Goal: Task Accomplishment & Management: Manage account settings

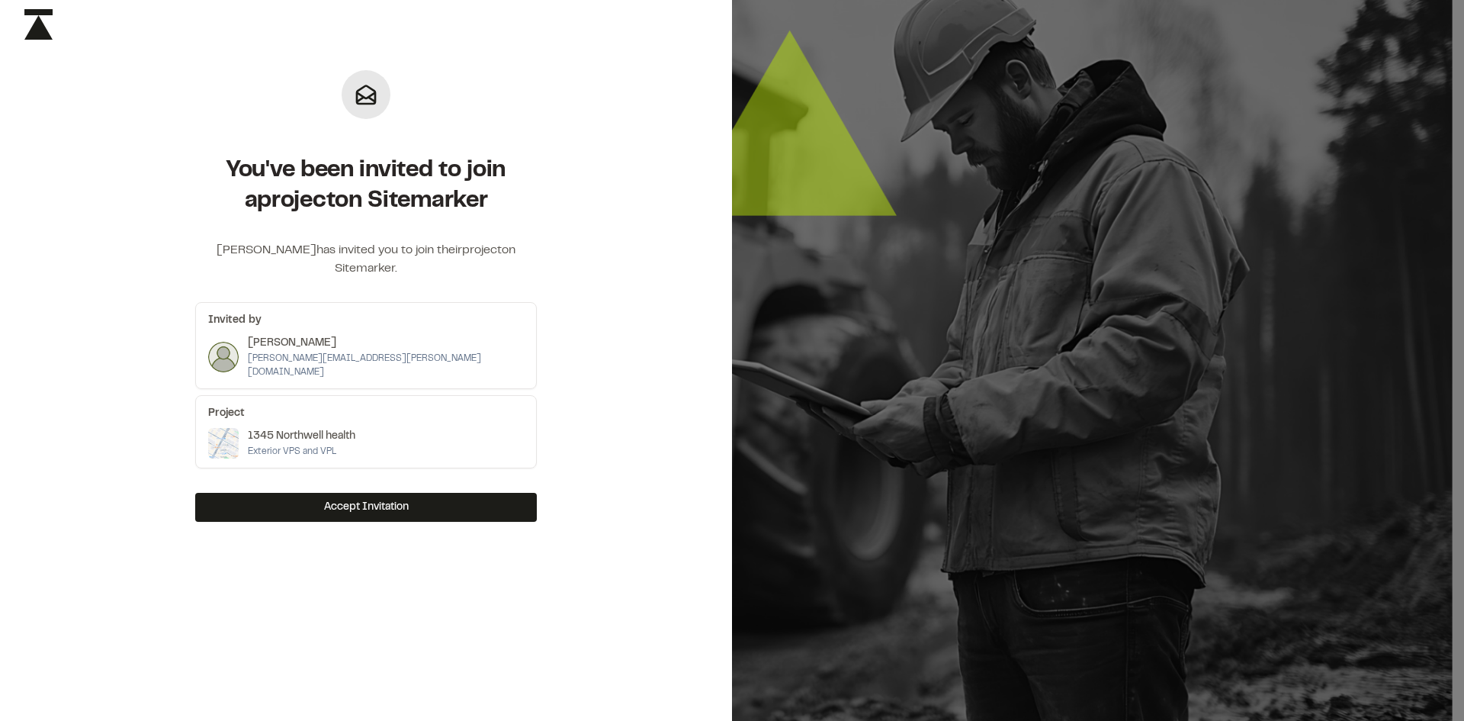
click at [324, 340] on p "[PERSON_NAME]" at bounding box center [386, 343] width 276 height 17
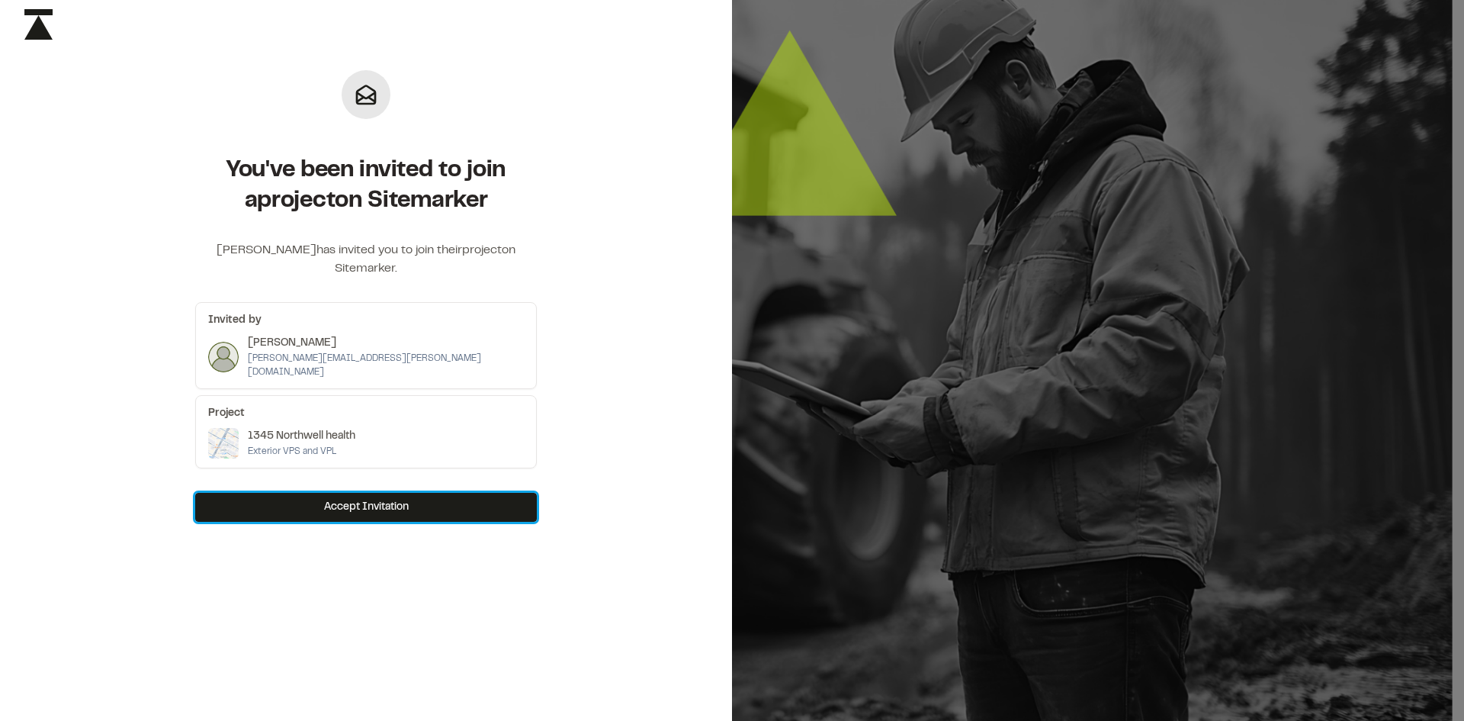
click at [384, 506] on button "Accept Invitation" at bounding box center [366, 507] width 342 height 29
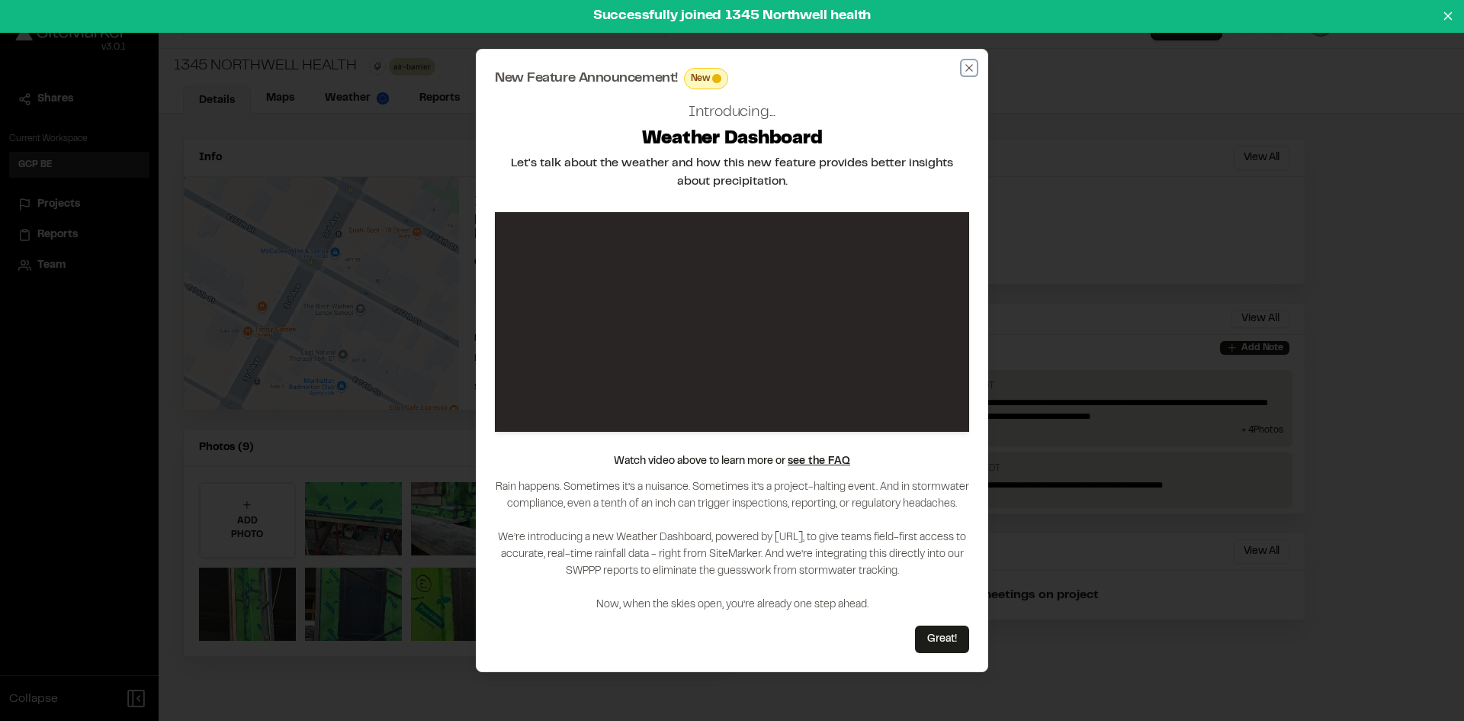
click at [972, 66] on icon "button" at bounding box center [969, 68] width 12 height 12
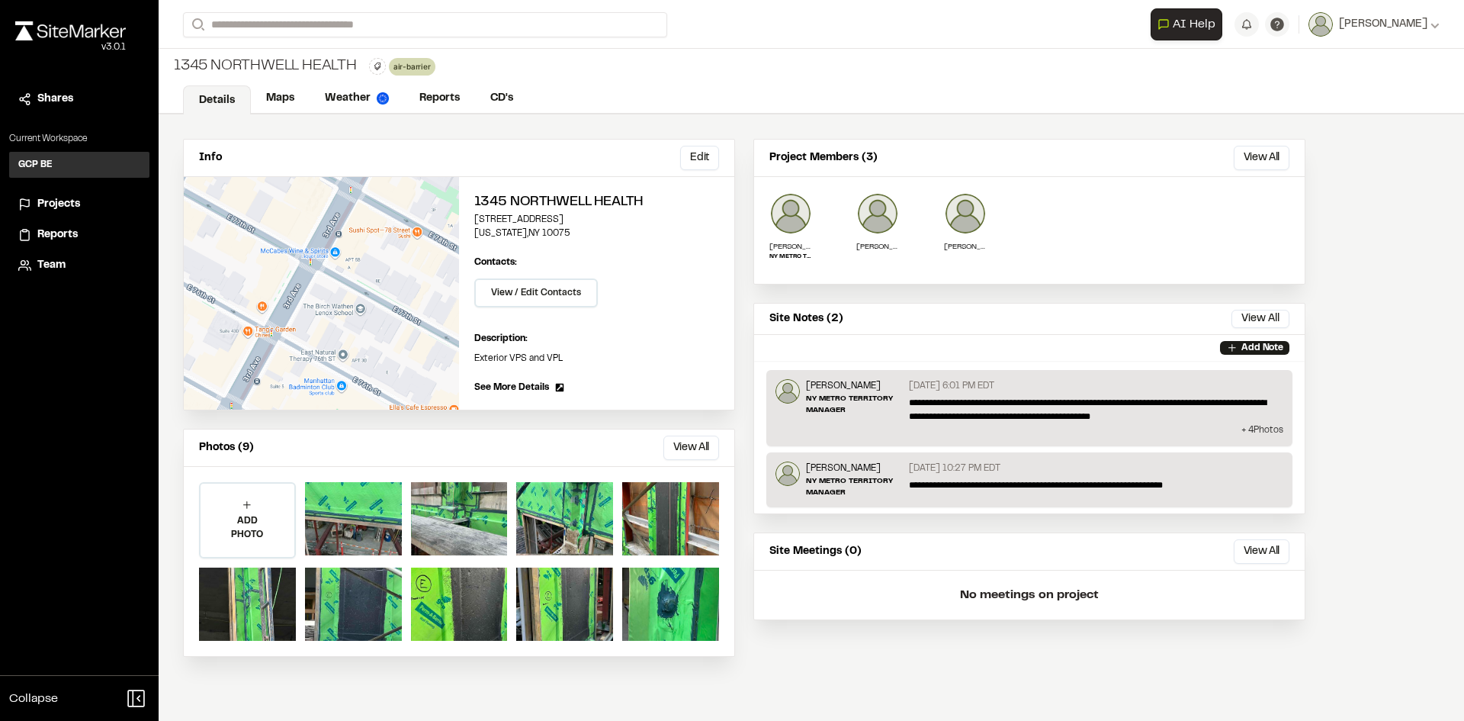
click at [1260, 431] on p "+ 4 Photo s" at bounding box center [1030, 430] width 508 height 14
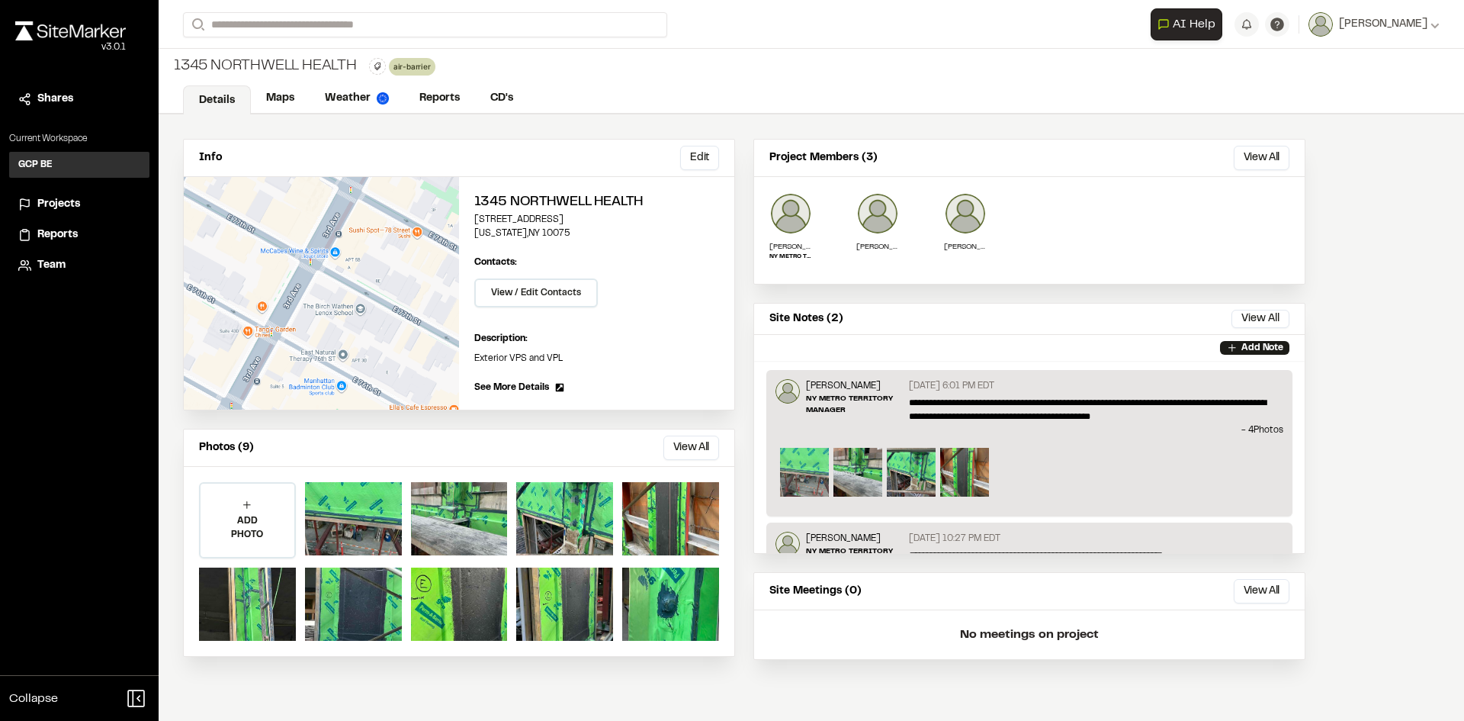
click at [807, 468] on img at bounding box center [804, 472] width 49 height 49
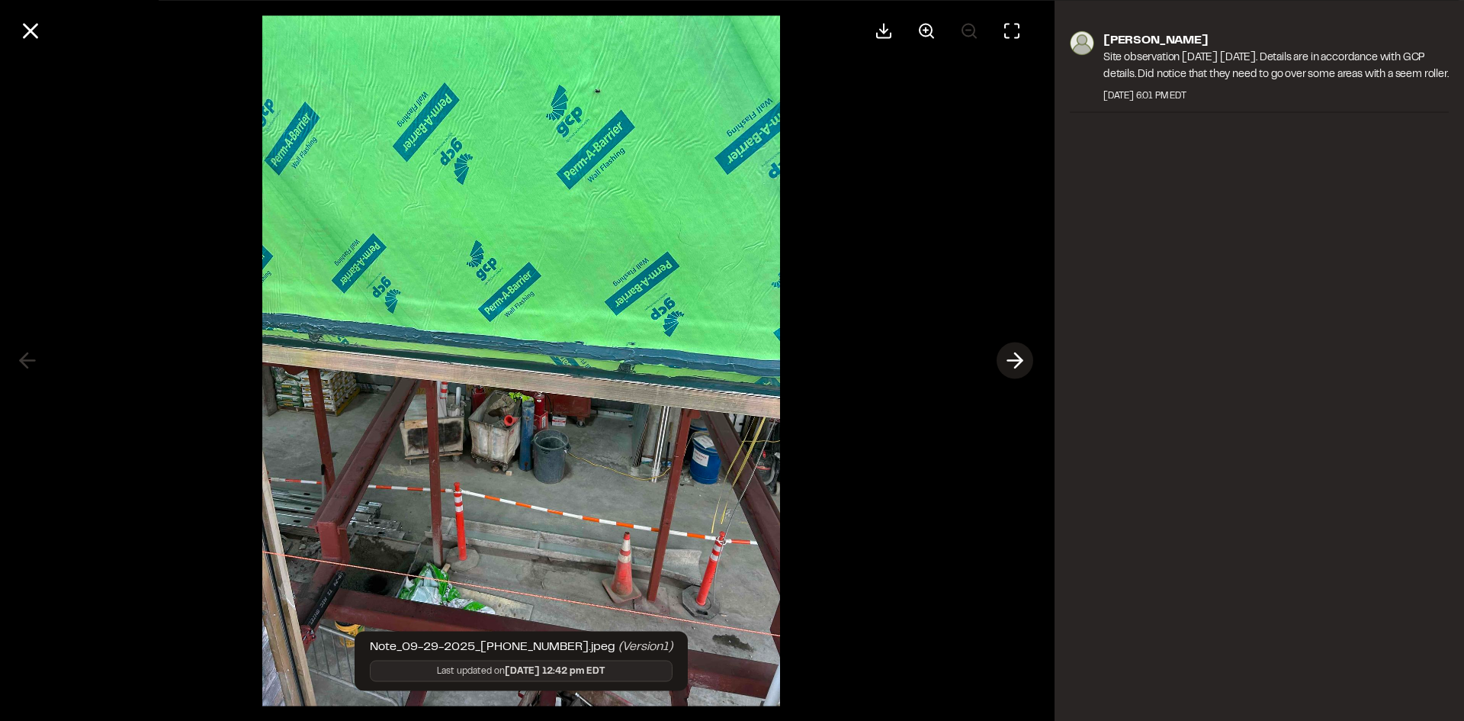
click at [1020, 366] on icon at bounding box center [1015, 361] width 24 height 26
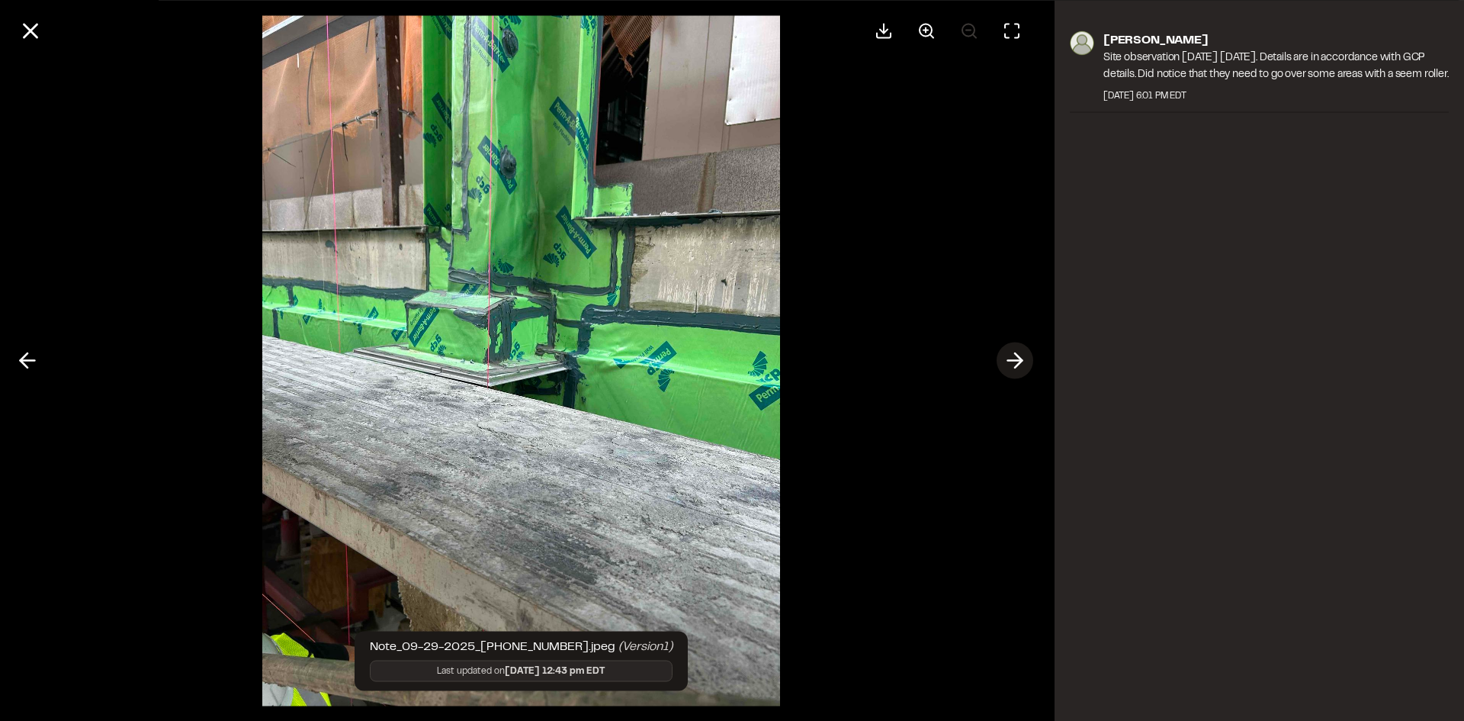
click at [1018, 367] on icon at bounding box center [1015, 361] width 24 height 26
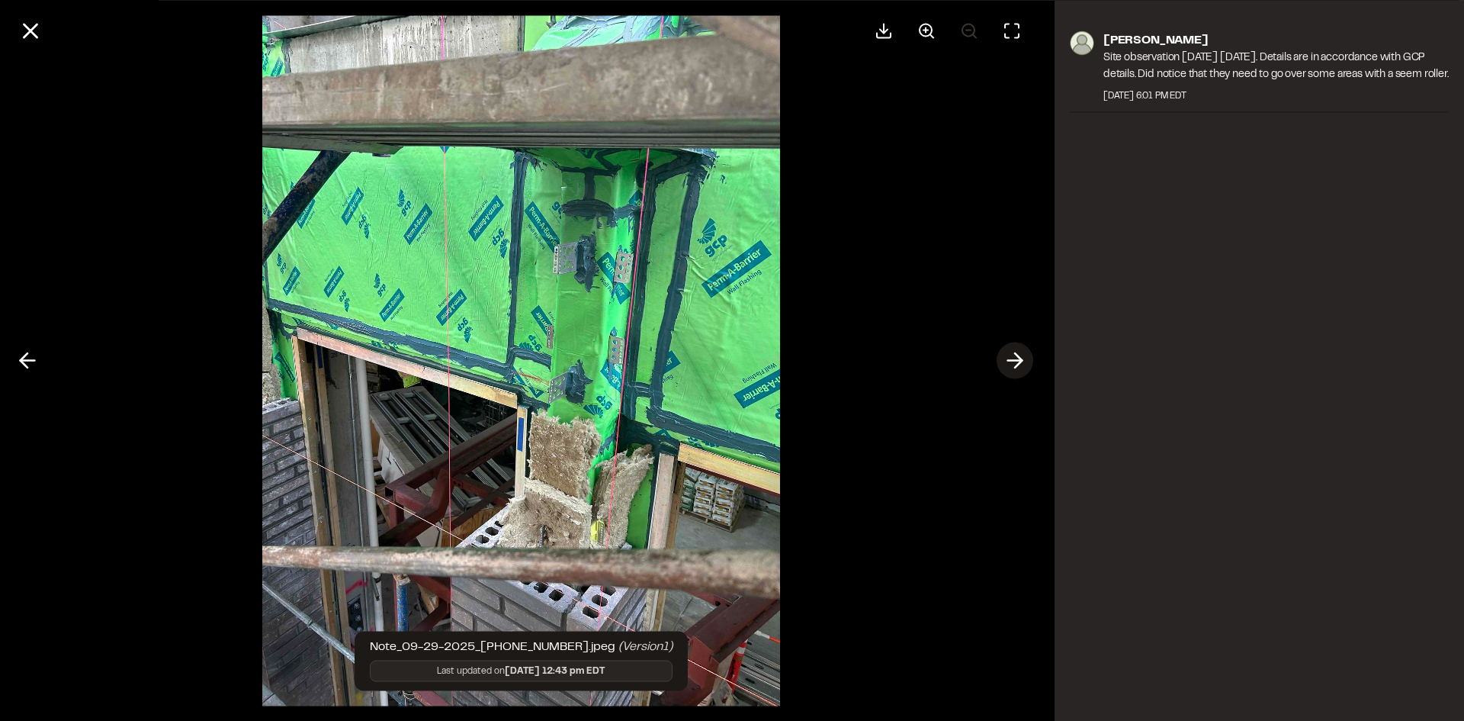
click at [1018, 367] on icon at bounding box center [1015, 361] width 24 height 26
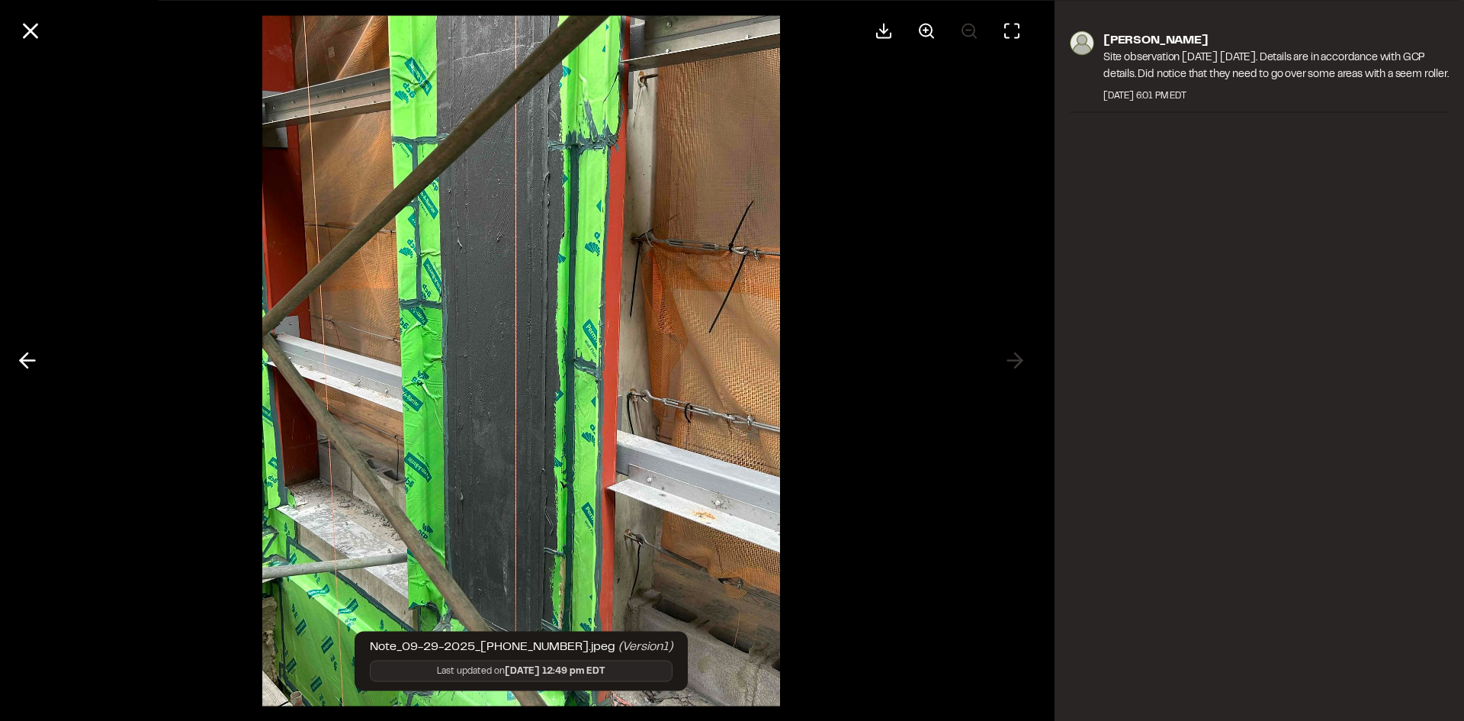
click at [1016, 368] on div at bounding box center [521, 360] width 1042 height 721
click at [1110, 316] on div "[PERSON_NAME] Site observation [DATE] [DATE]. Details are in accordance with GC…" at bounding box center [1260, 360] width 410 height 721
click at [33, 32] on line at bounding box center [30, 30] width 13 height 13
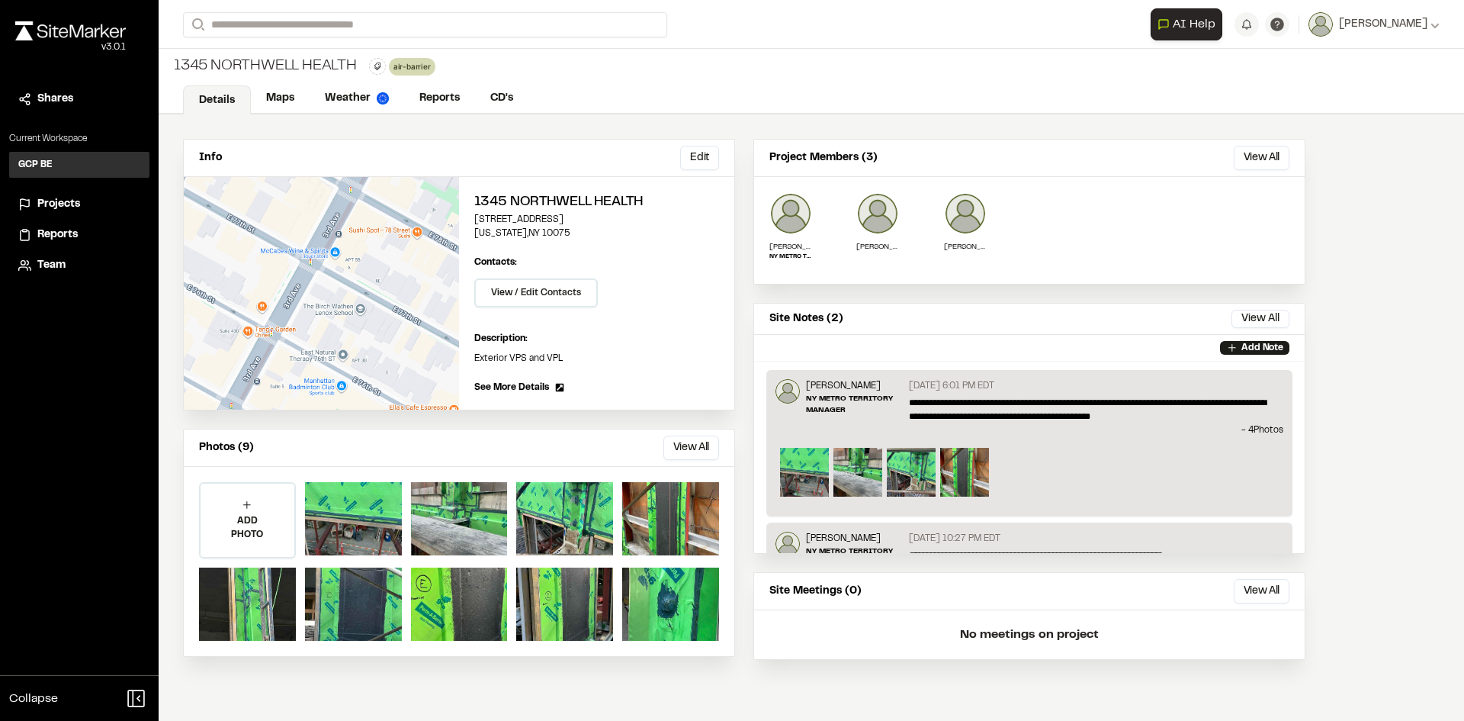
click at [1153, 475] on div at bounding box center [1029, 474] width 499 height 53
click at [1392, 364] on div "Info Edit Edit 1345 Northwell health [STREET_ADDRESS][US_STATE] Edit Contacts: …" at bounding box center [812, 417] width 1306 height 606
click at [440, 112] on link "Reports" at bounding box center [440, 99] width 72 height 29
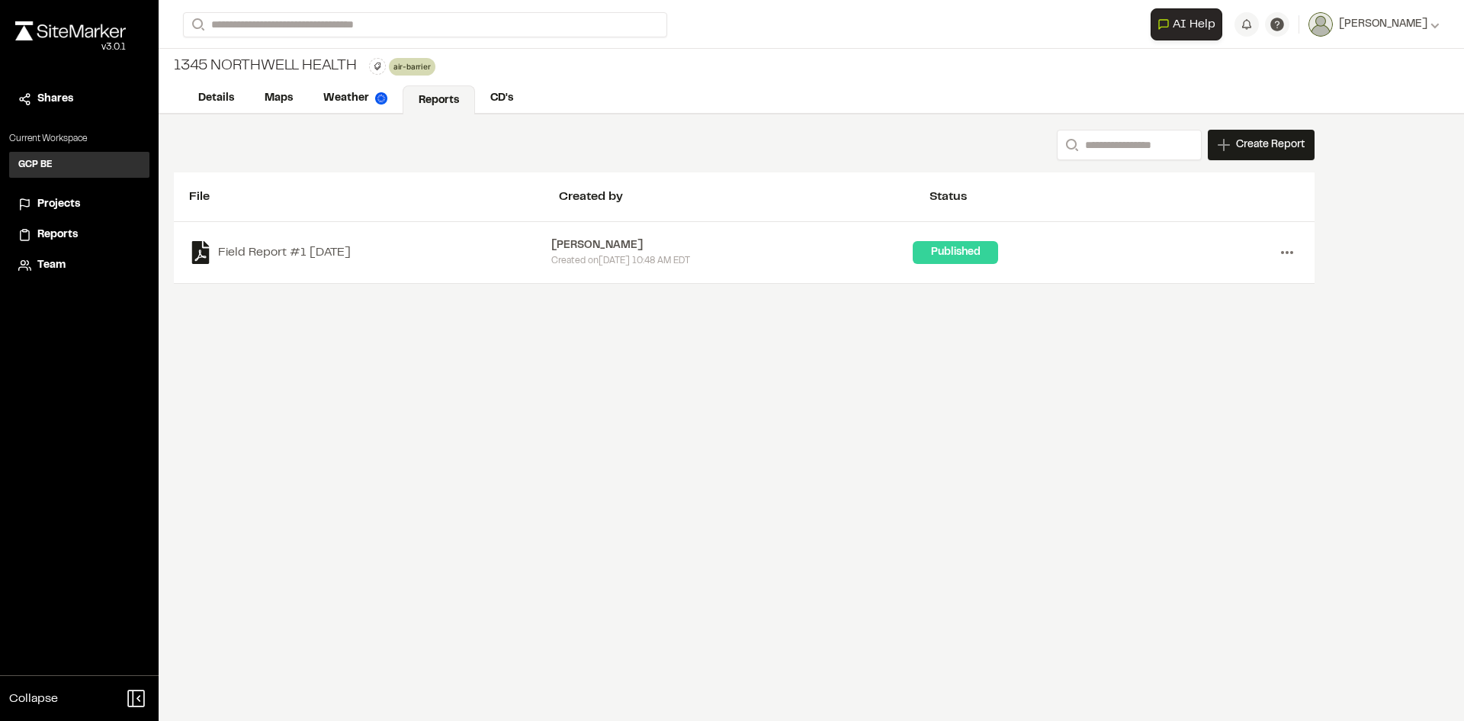
click at [1287, 253] on circle at bounding box center [1287, 252] width 3 height 3
drag, startPoint x: 953, startPoint y: 359, endPoint x: 912, endPoint y: 363, distance: 41.4
click at [952, 359] on div "Search Create Report New Report | [STREET_ADDRESS] What type of Report do you w…" at bounding box center [812, 417] width 1306 height 606
click at [513, 94] on link "CD's" at bounding box center [502, 99] width 55 height 29
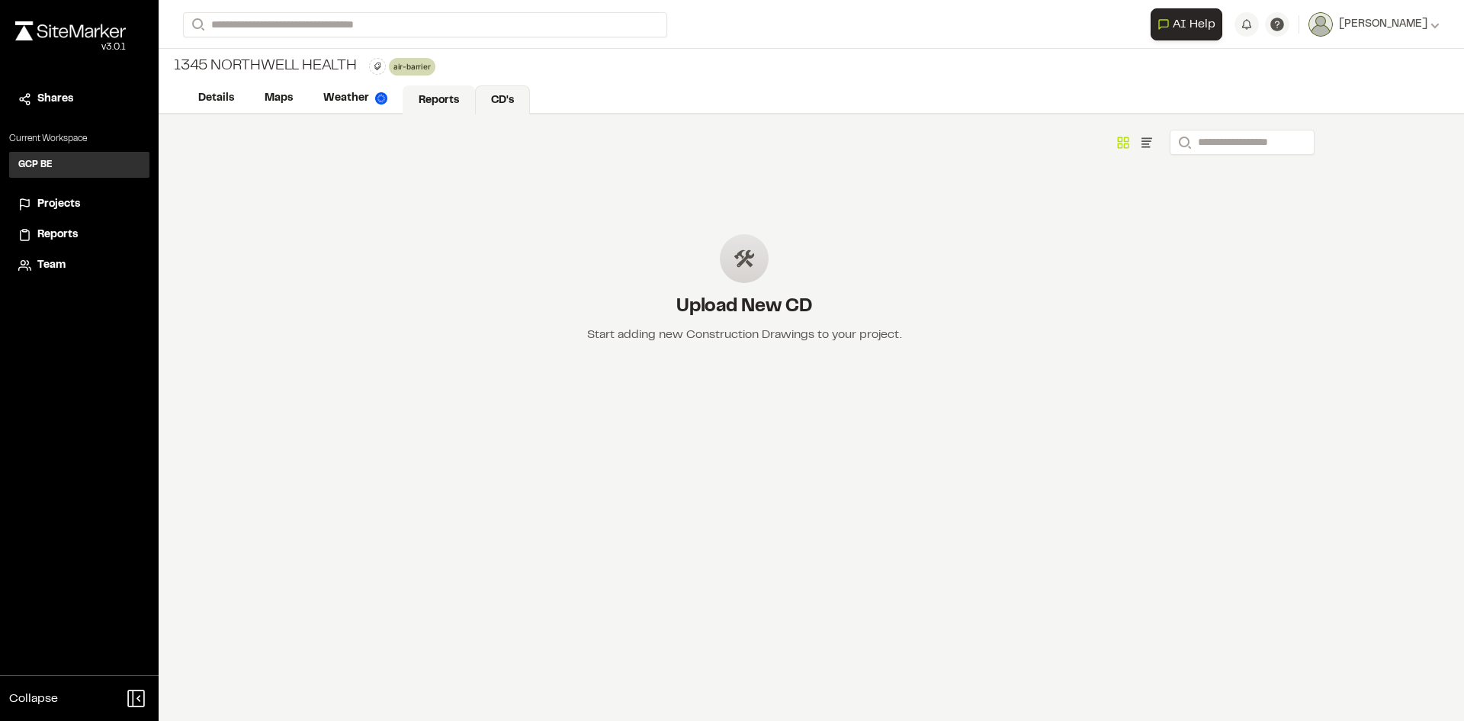
drag, startPoint x: 460, startPoint y: 101, endPoint x: 444, endPoint y: 104, distance: 16.2
click at [458, 102] on link "Reports" at bounding box center [439, 99] width 72 height 29
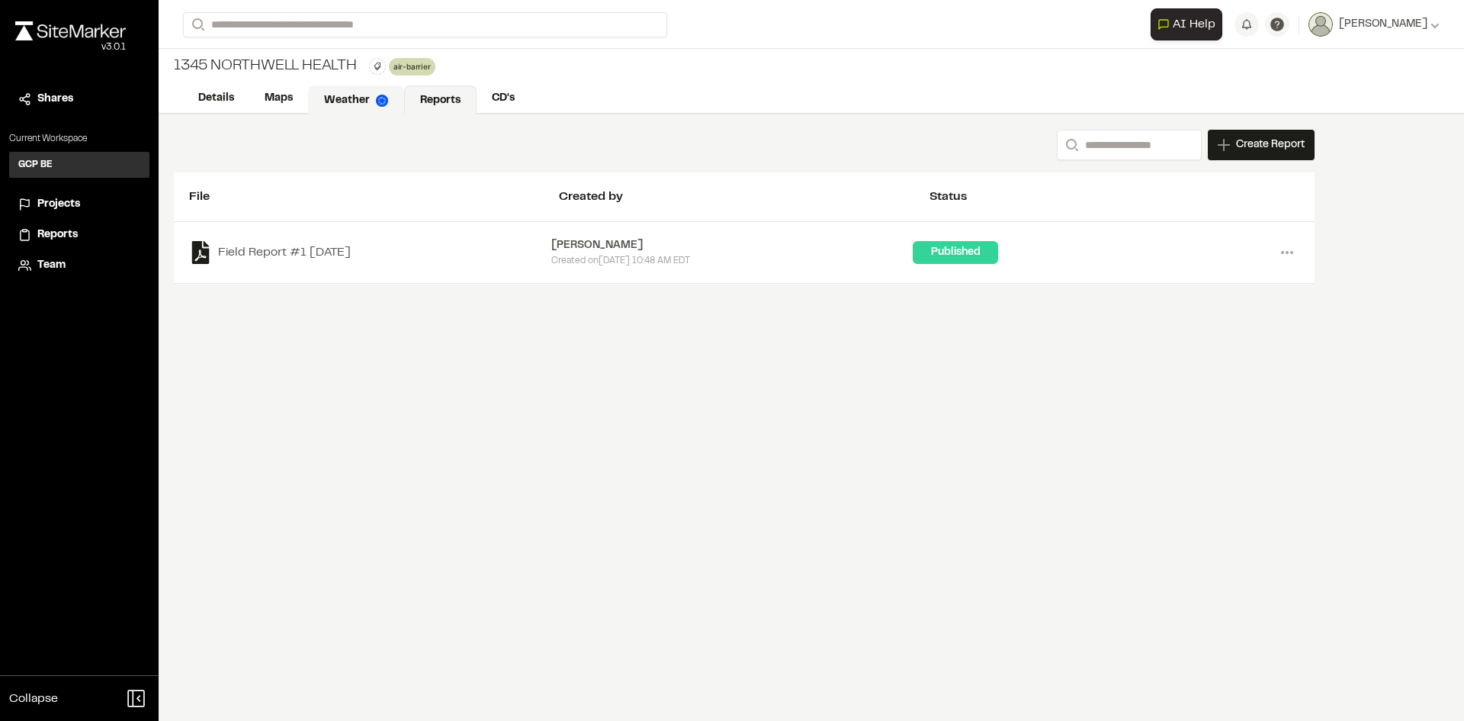
click at [367, 101] on link "Weather" at bounding box center [356, 99] width 96 height 29
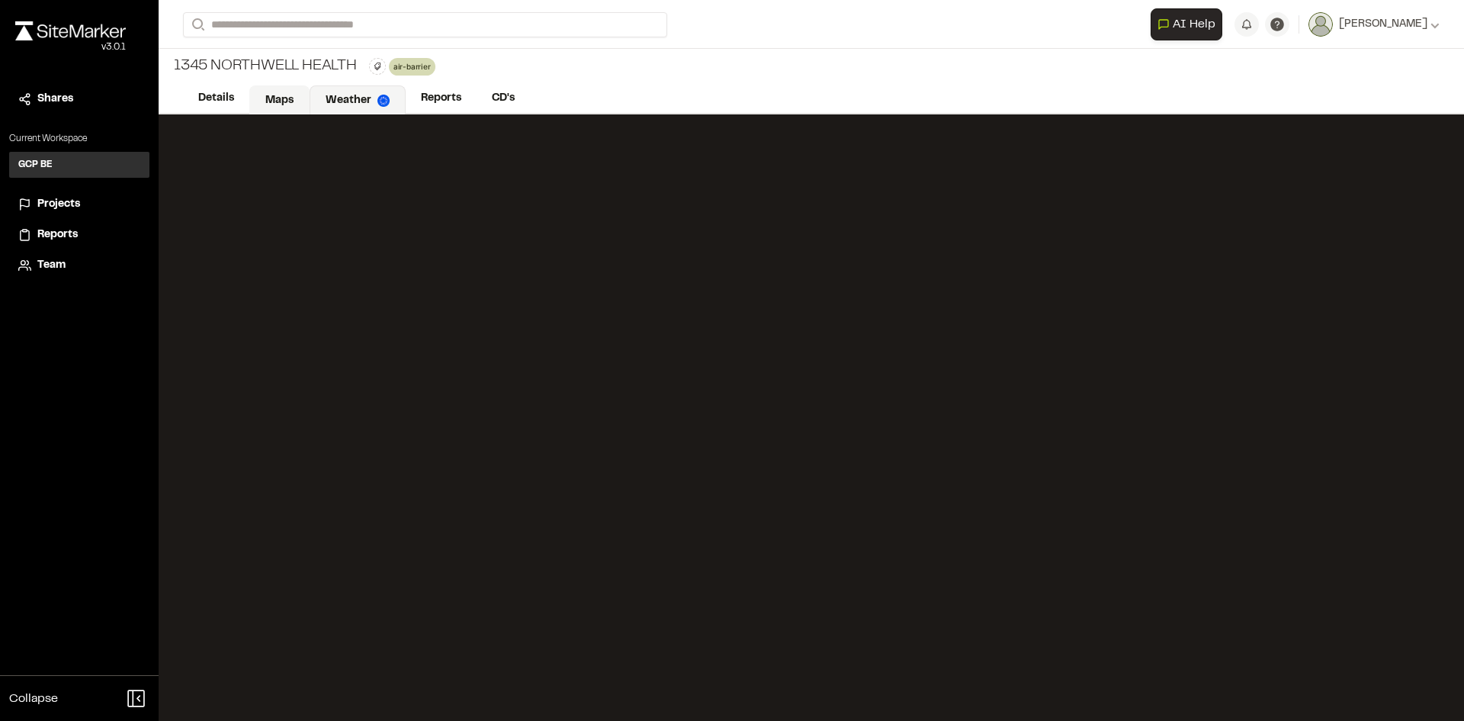
click at [278, 98] on link "Maps" at bounding box center [279, 99] width 60 height 29
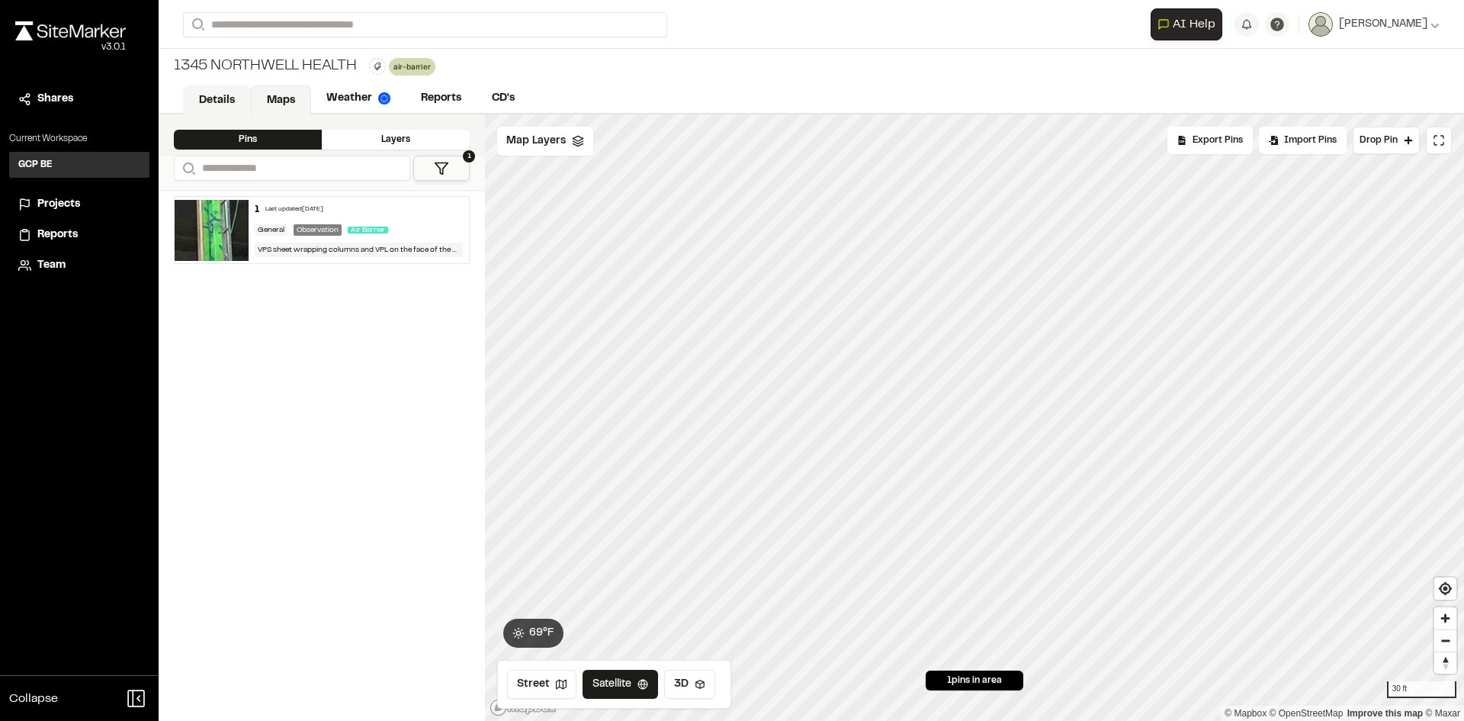
click at [216, 101] on link "Details" at bounding box center [217, 99] width 68 height 29
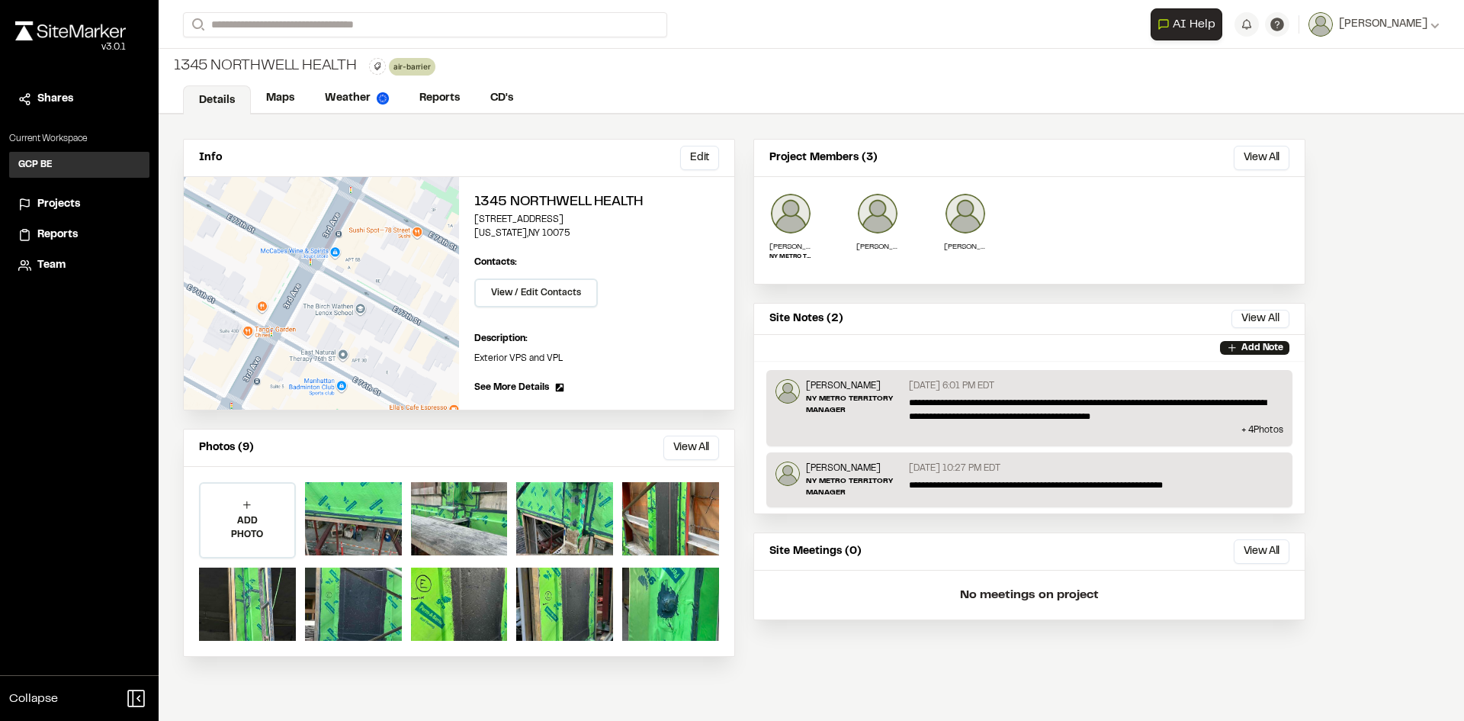
click at [1158, 395] on div "[DATE] 6:01 PM EDT" at bounding box center [1096, 387] width 375 height 17
drag, startPoint x: 893, startPoint y: 397, endPoint x: 800, endPoint y: 390, distance: 93.2
click at [892, 397] on p "NY METRO TERRITORY MANAGER" at bounding box center [854, 404] width 97 height 23
click at [1268, 314] on button "View All" at bounding box center [1261, 319] width 58 height 18
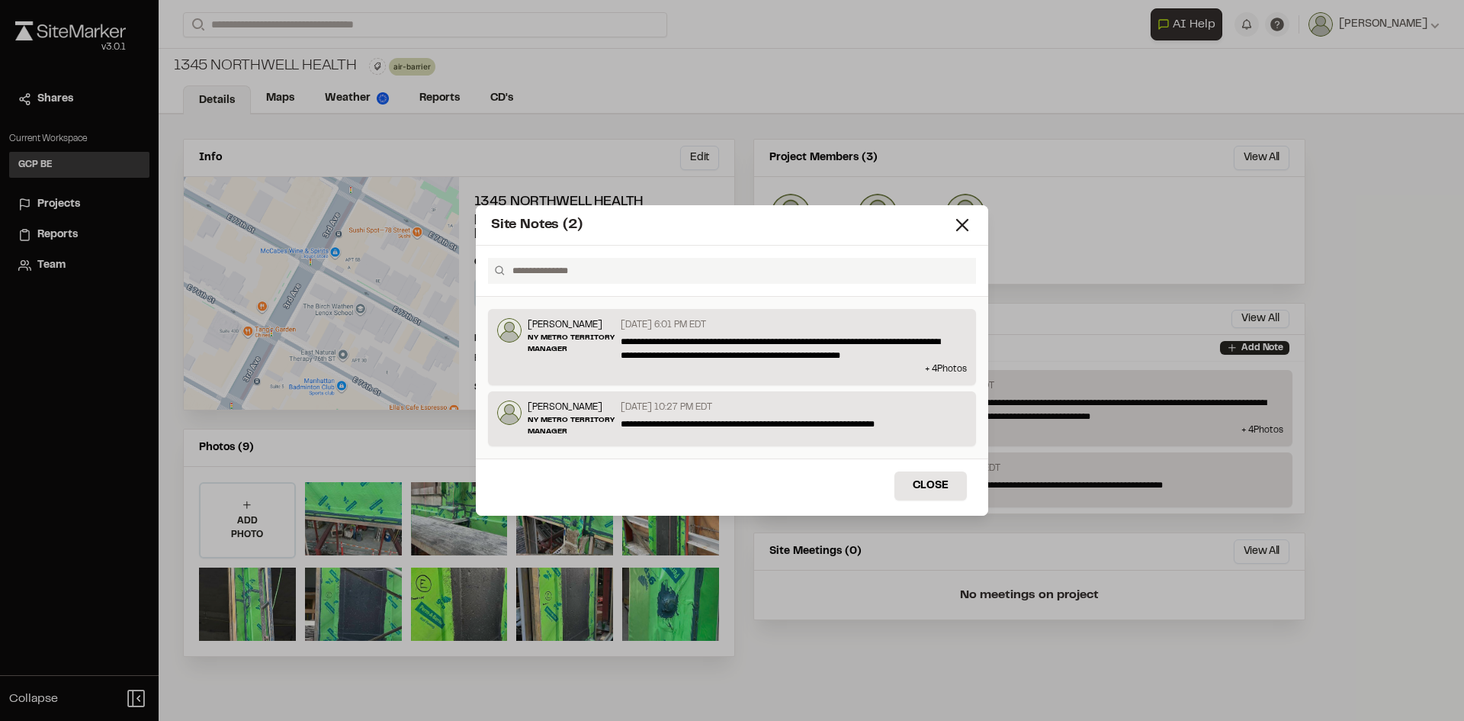
click at [698, 354] on p "**********" at bounding box center [790, 348] width 338 height 27
click at [969, 222] on icon at bounding box center [962, 224] width 21 height 21
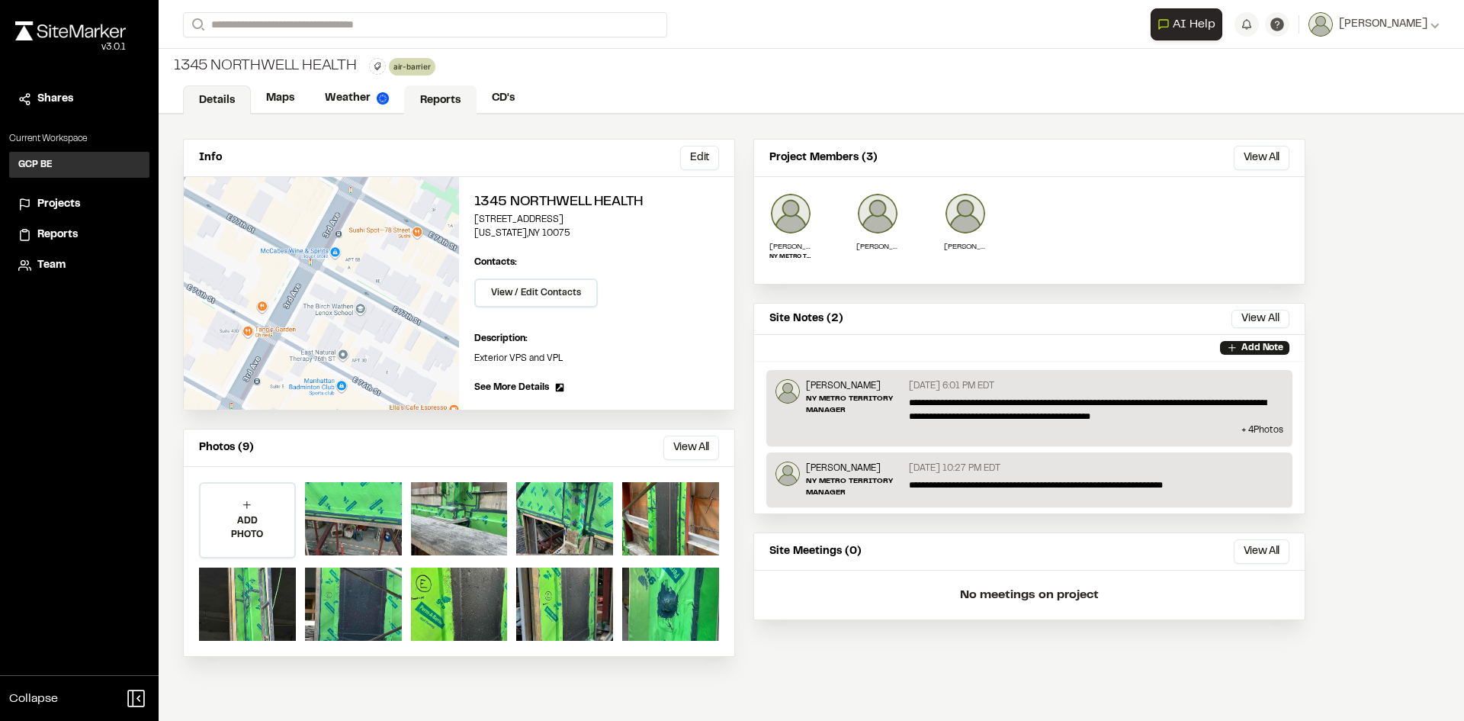
click at [425, 98] on link "Reports" at bounding box center [440, 99] width 72 height 29
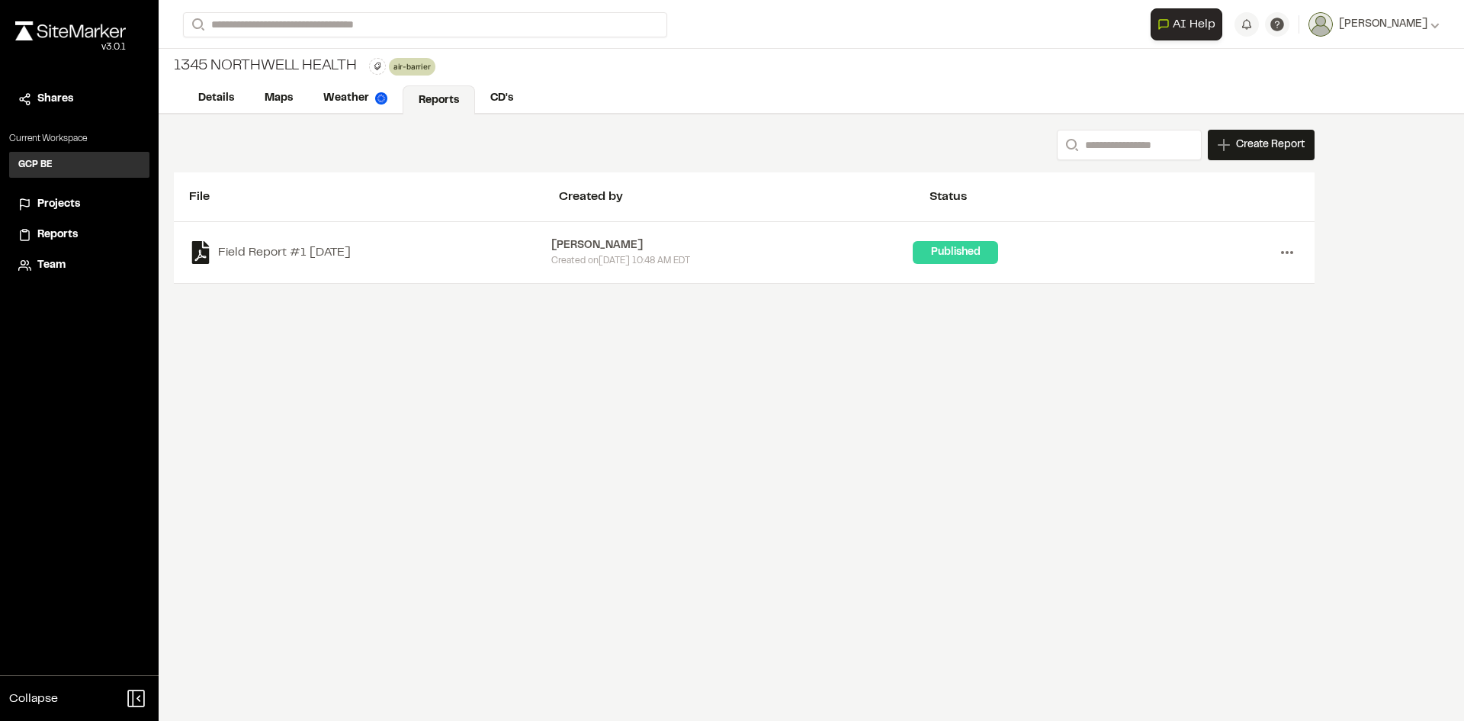
click at [1293, 255] on icon at bounding box center [1287, 252] width 24 height 24
click at [1191, 286] on link "View" at bounding box center [1232, 284] width 133 height 23
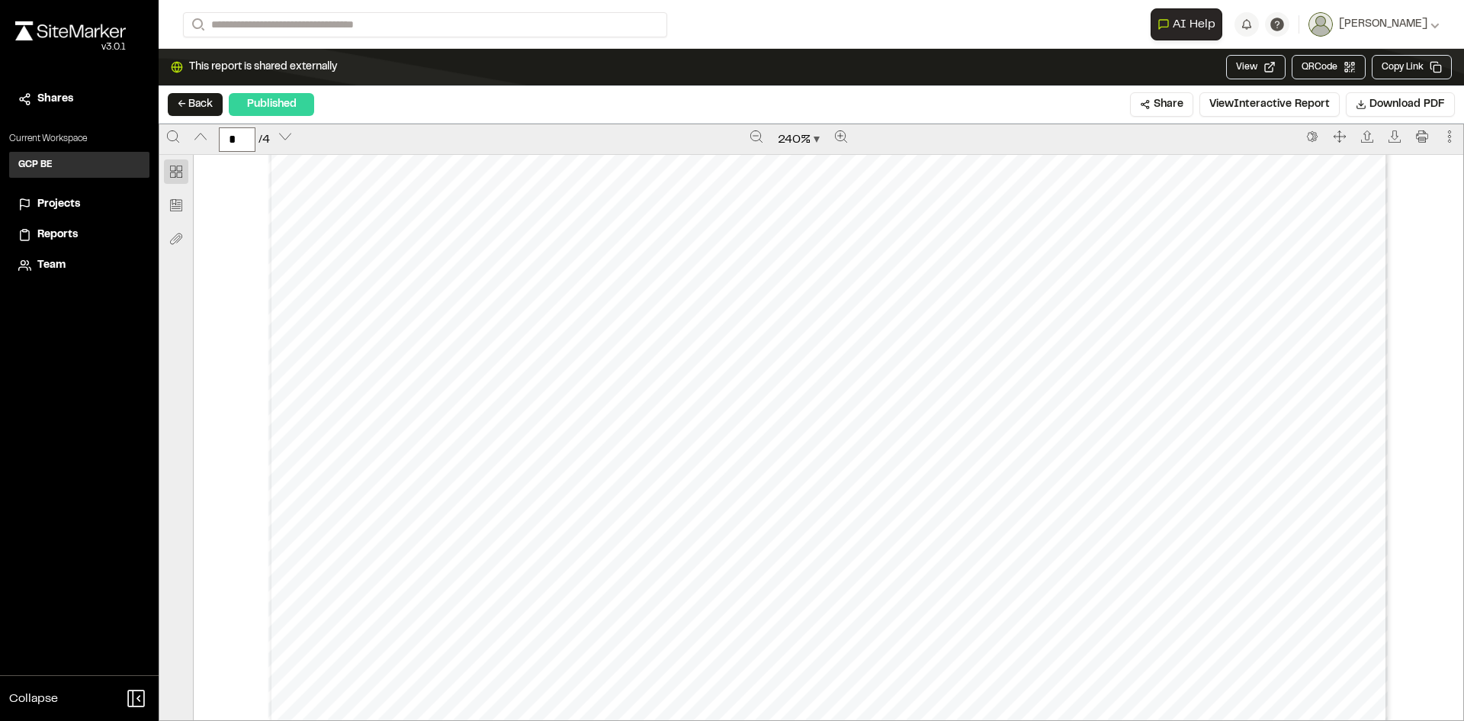
scroll to position [3279, 0]
type input "*"
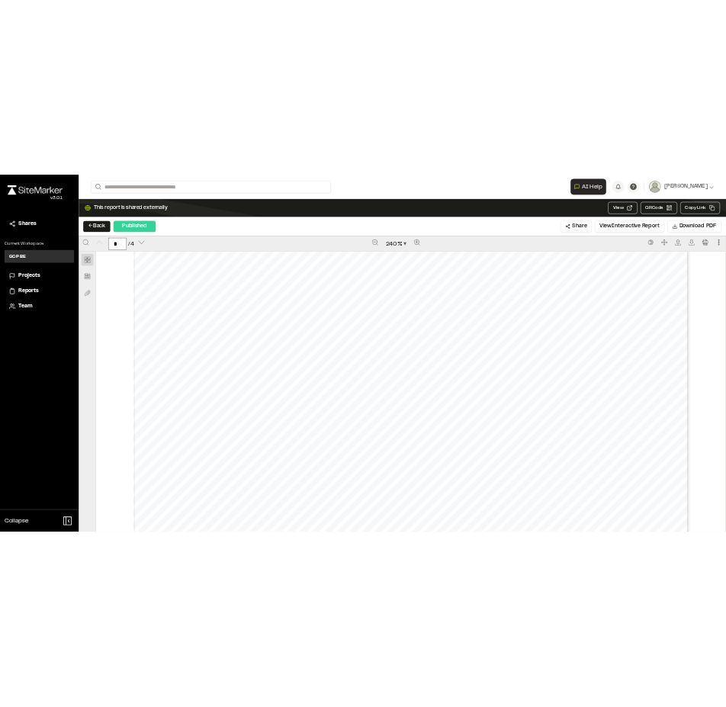
scroll to position [0, 0]
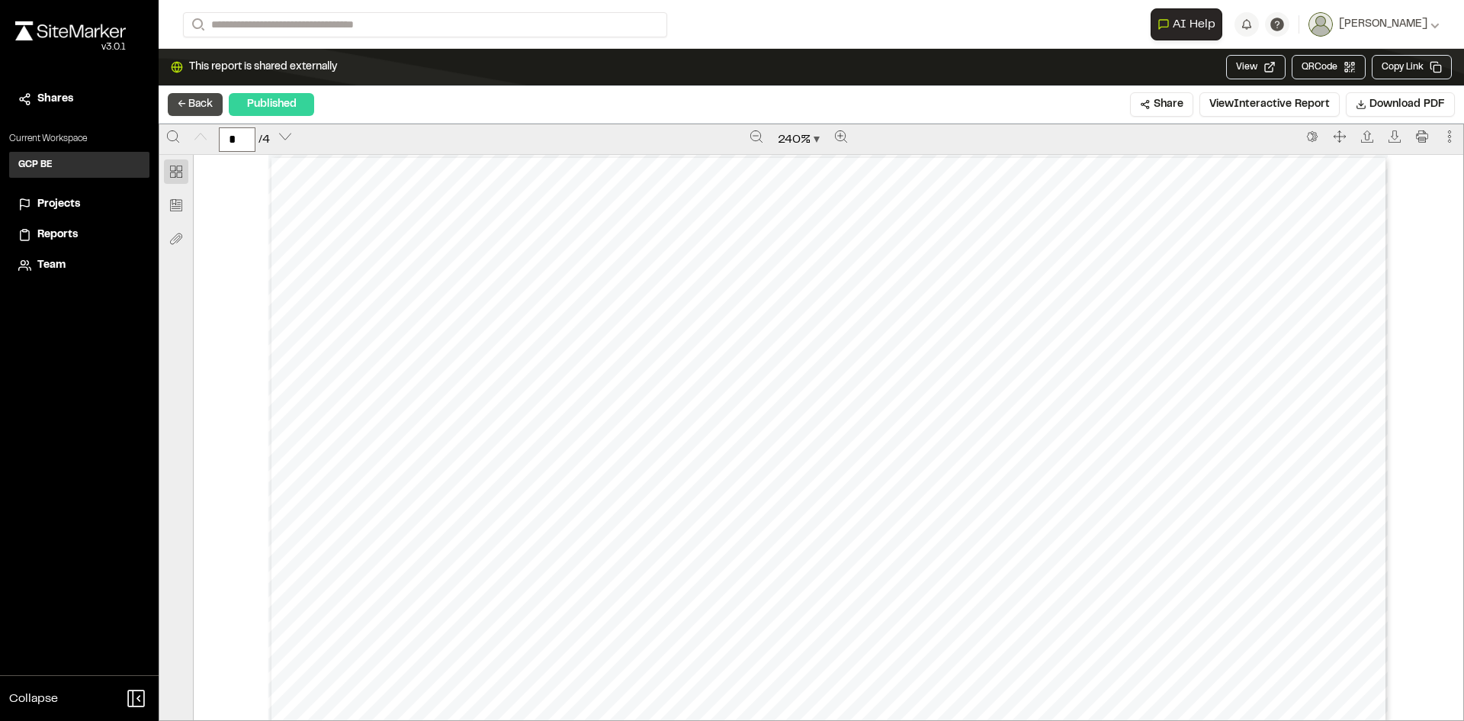
click at [196, 101] on button "← Back" at bounding box center [195, 104] width 55 height 23
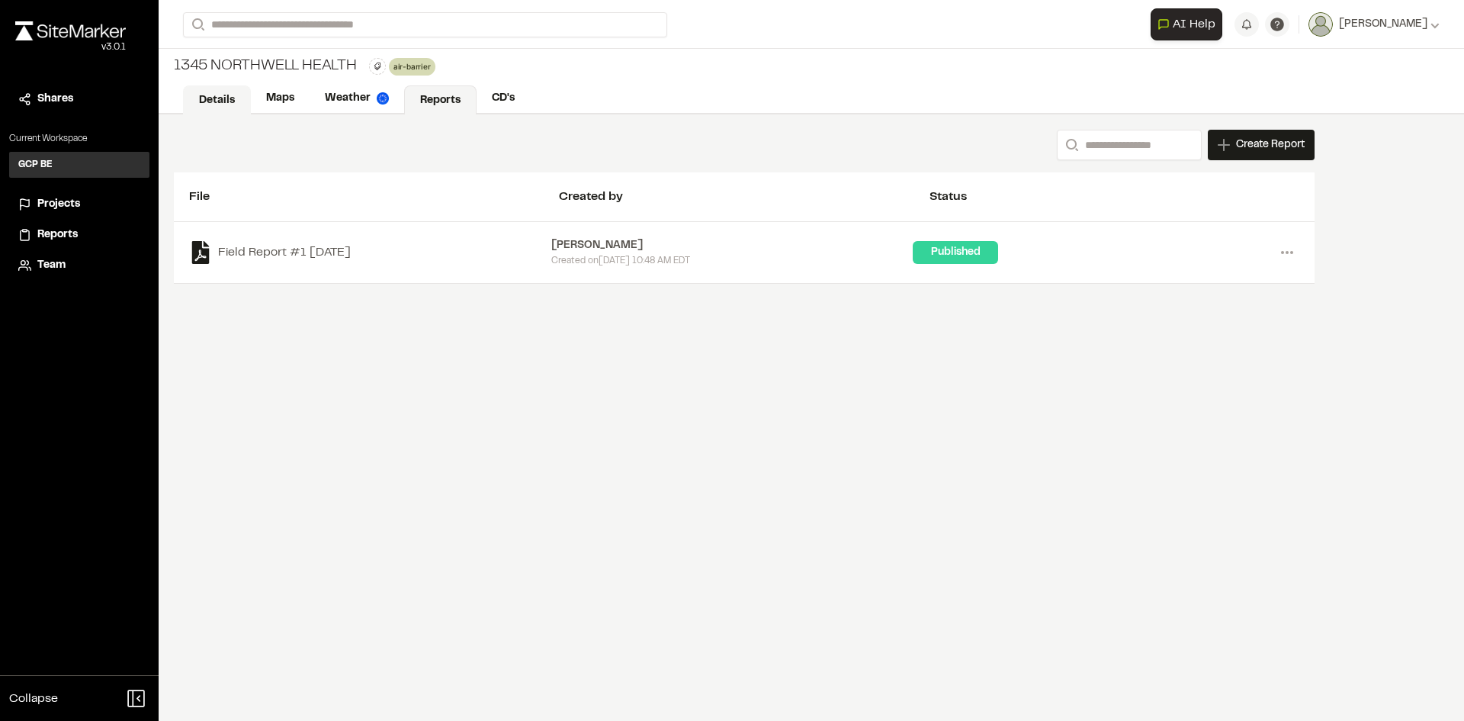
click at [227, 104] on link "Details" at bounding box center [217, 99] width 68 height 29
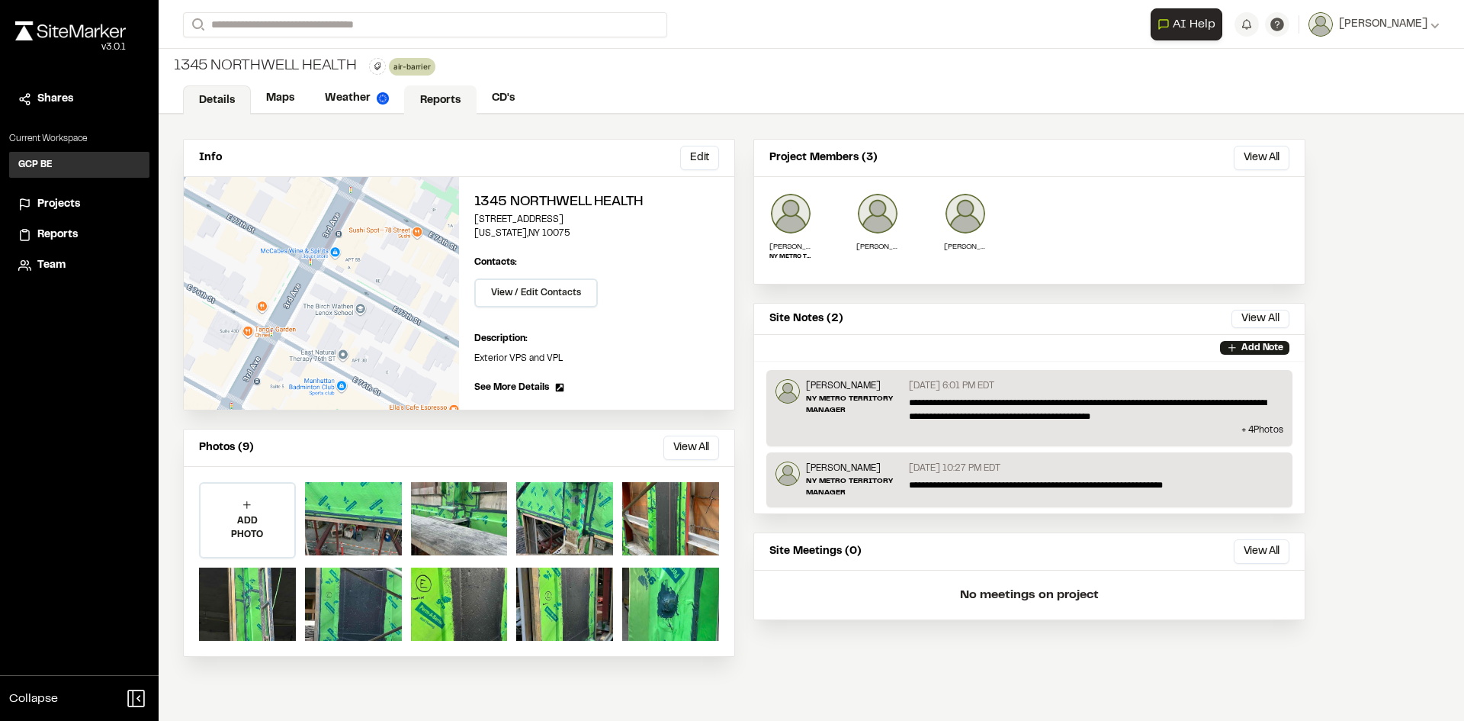
click at [451, 101] on link "Reports" at bounding box center [440, 99] width 72 height 29
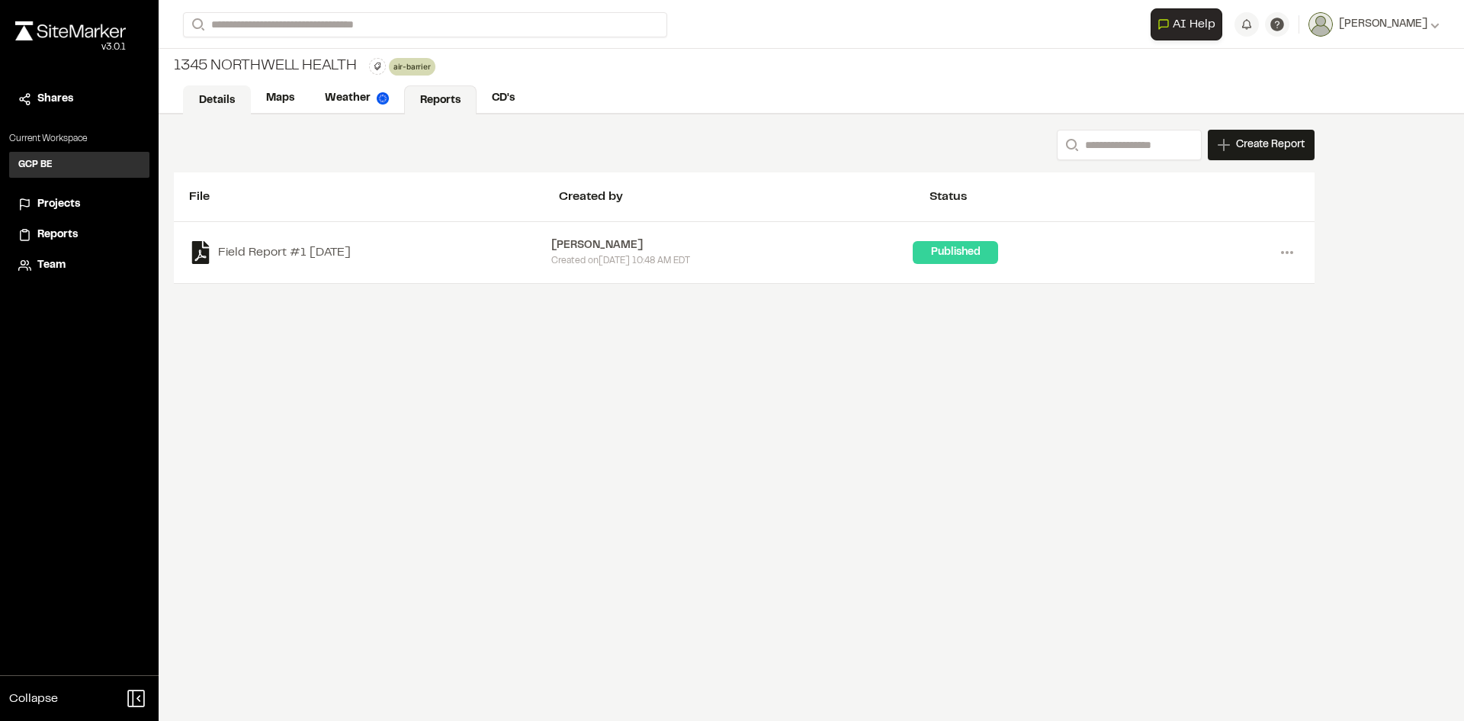
click at [236, 107] on link "Details" at bounding box center [217, 99] width 68 height 29
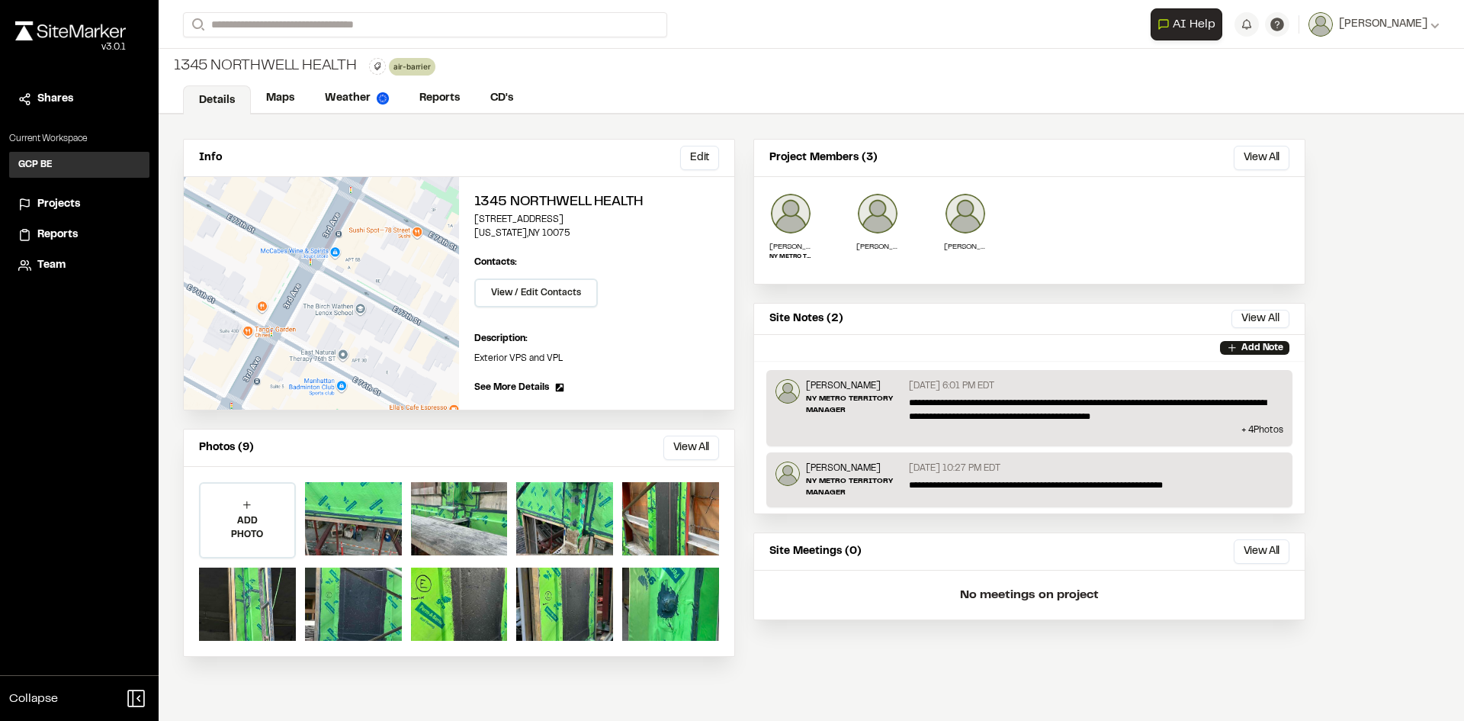
click at [73, 228] on span "Reports" at bounding box center [57, 234] width 40 height 17
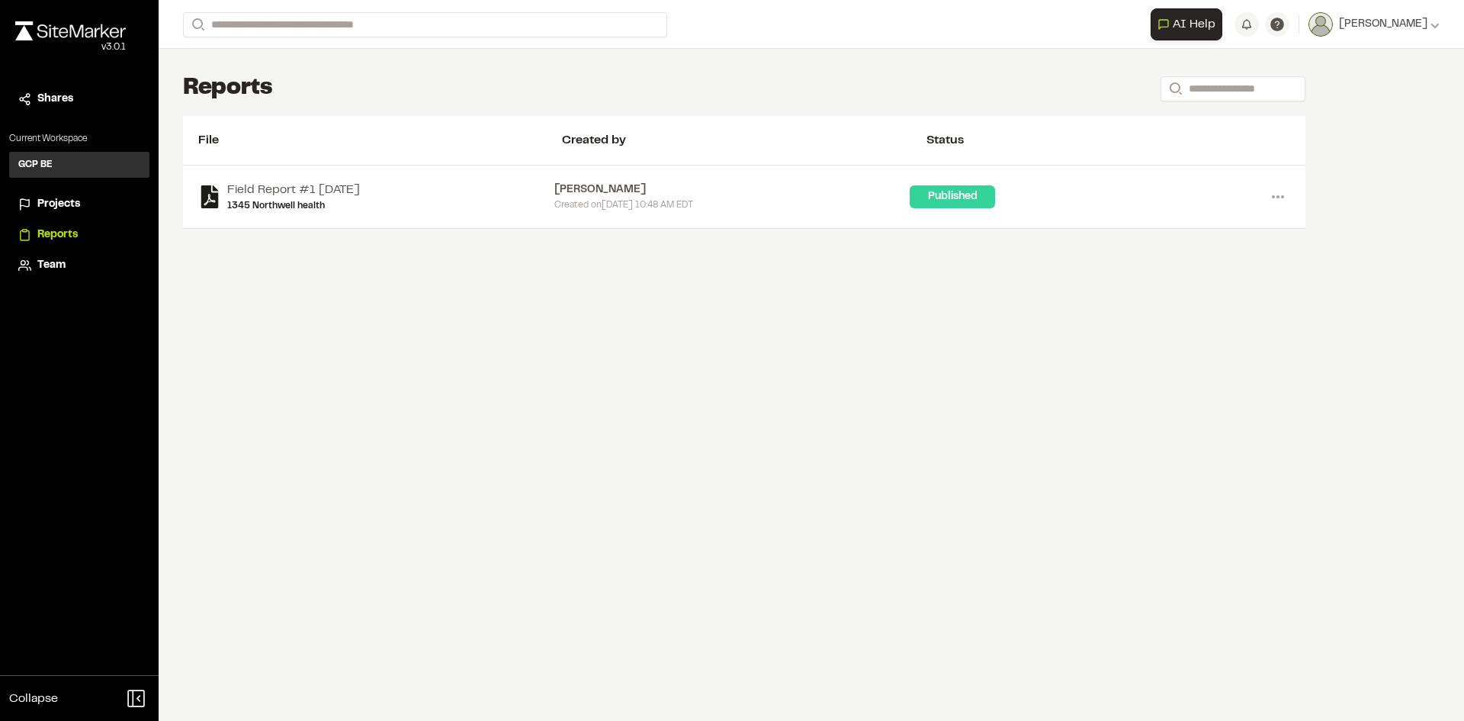
click at [56, 199] on span "Projects" at bounding box center [58, 204] width 43 height 17
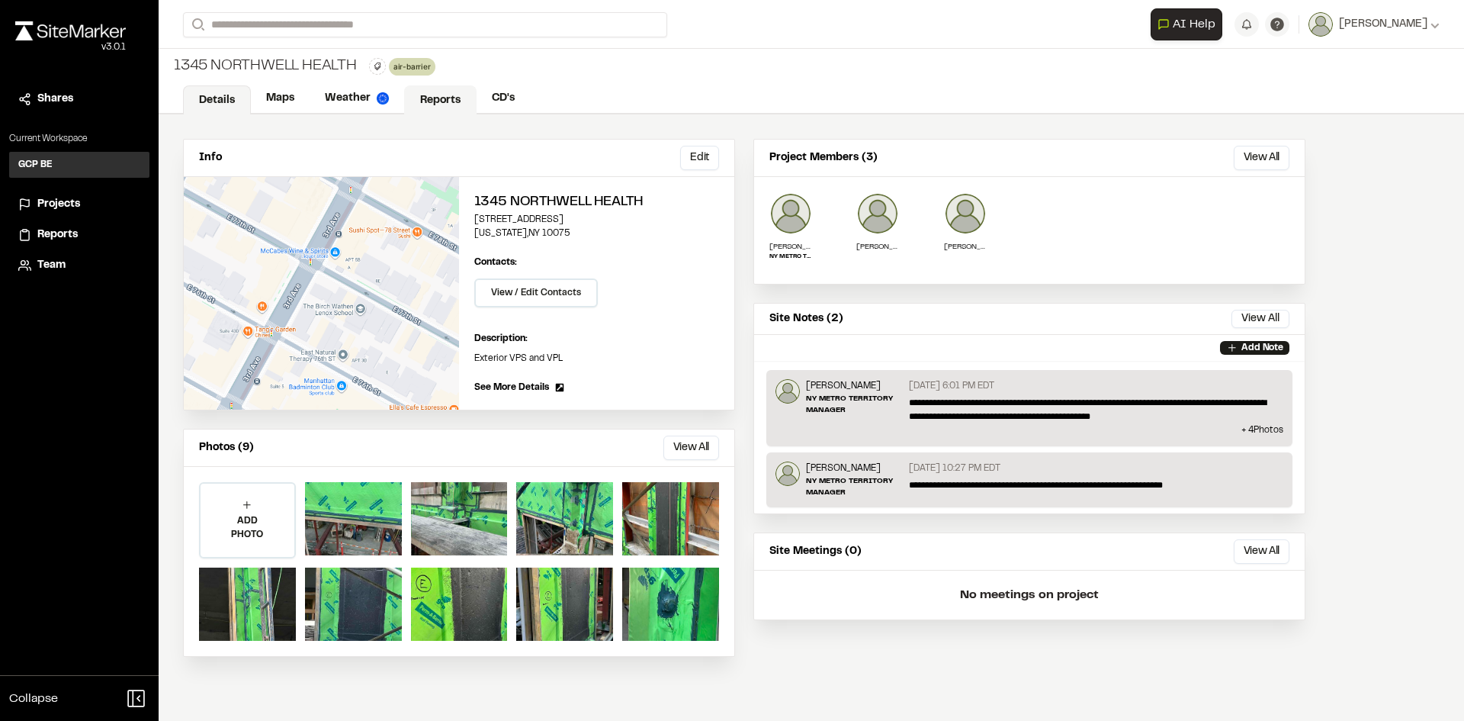
click at [444, 96] on link "Reports" at bounding box center [440, 99] width 72 height 29
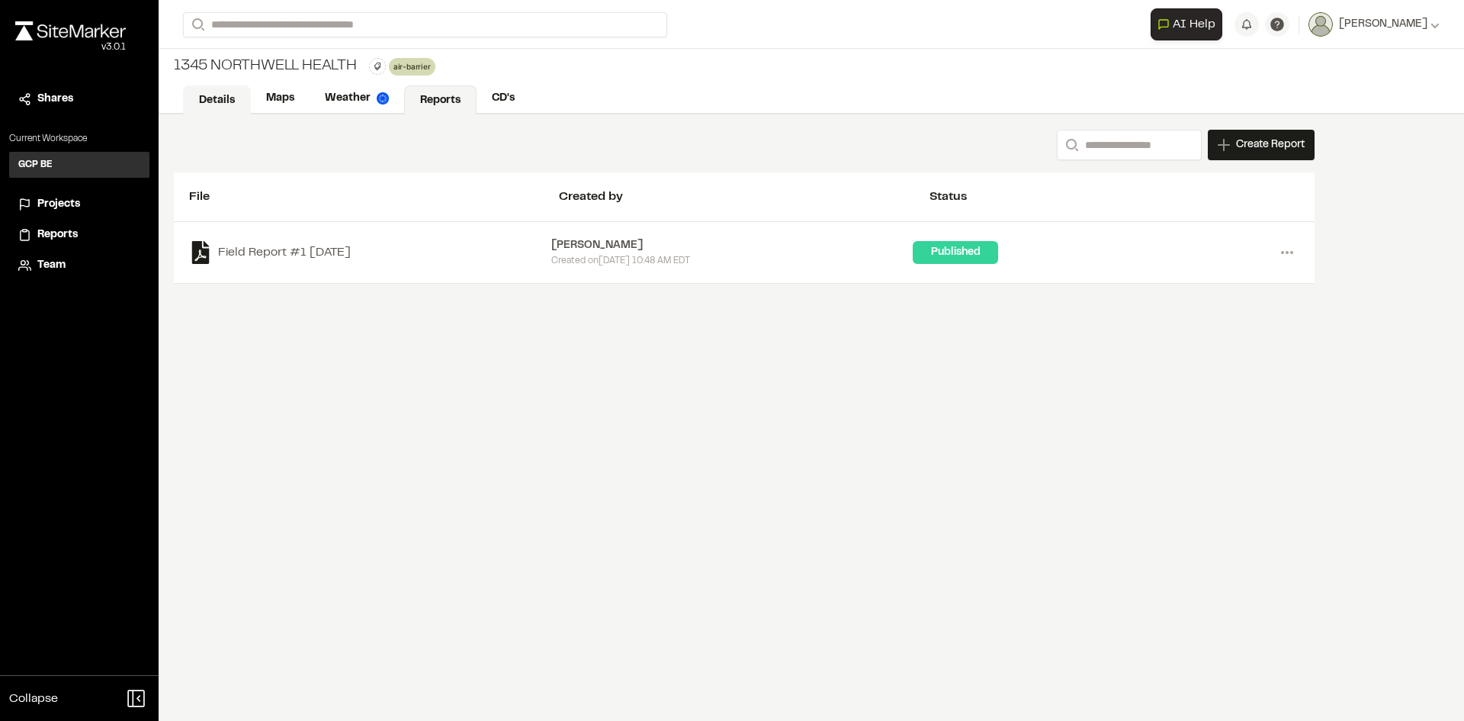
click at [223, 87] on link "Details" at bounding box center [217, 99] width 68 height 29
